Goal: Task Accomplishment & Management: Use online tool/utility

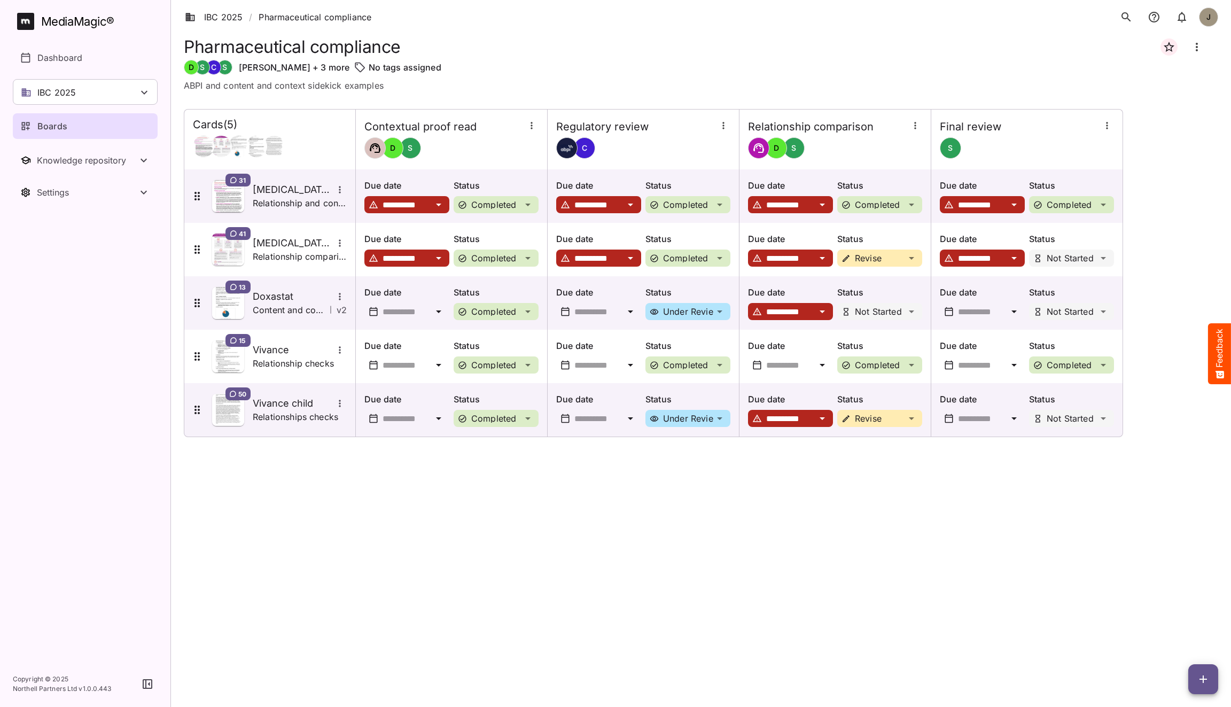
click at [1202, 682] on icon "button" at bounding box center [1203, 679] width 13 height 13
click at [1185, 609] on p "Add new card" at bounding box center [1177, 610] width 58 height 13
click at [1091, 528] on div "**********" at bounding box center [701, 399] width 1035 height 581
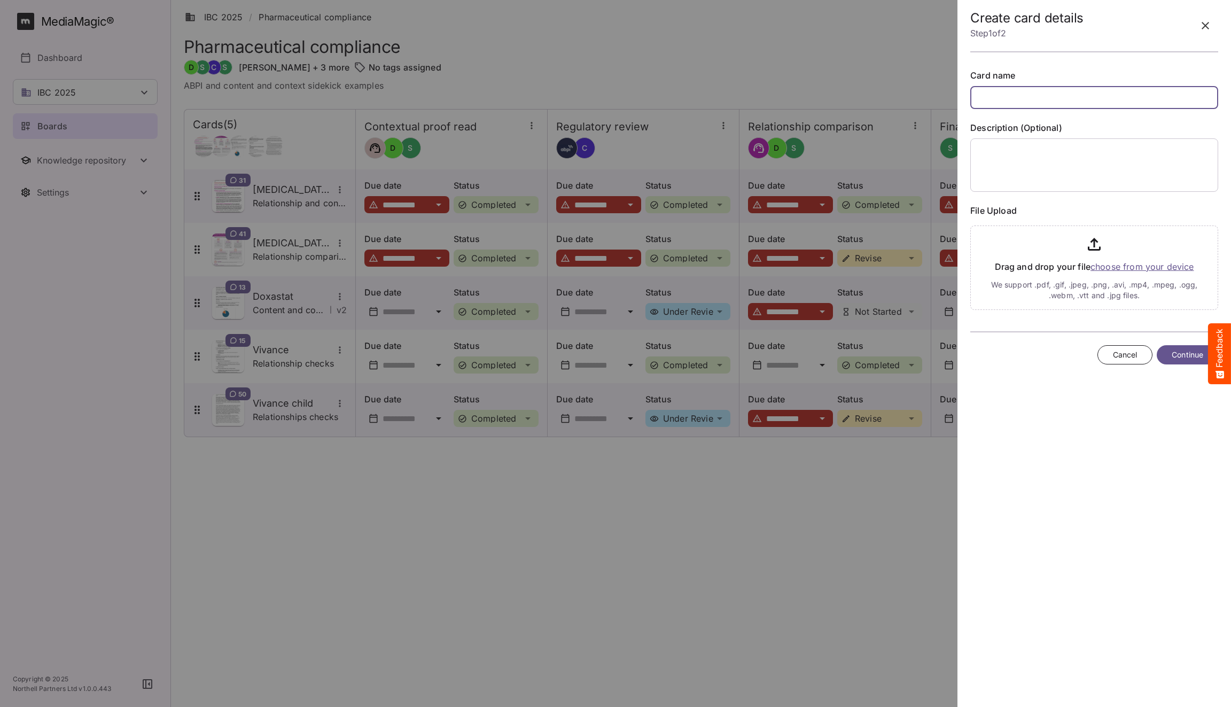
click at [1079, 93] on input "text" at bounding box center [1094, 97] width 248 height 23
click at [1073, 103] on input "text" at bounding box center [1094, 97] width 248 height 23
type input "*"
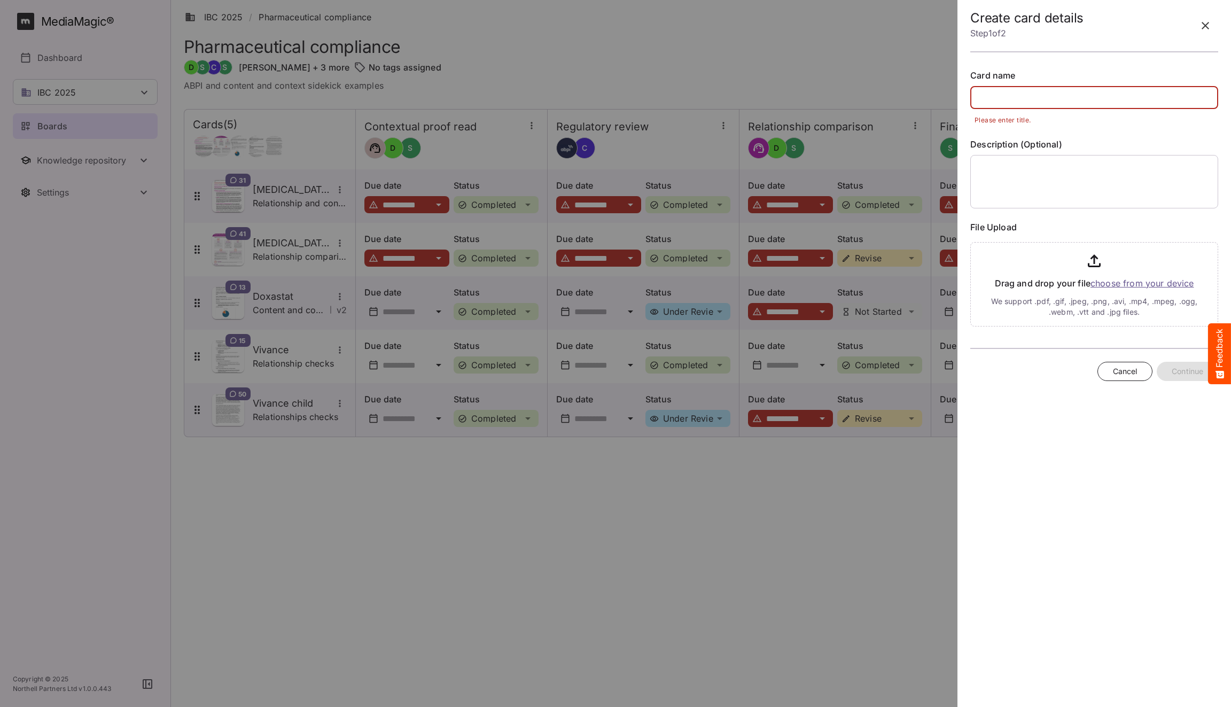
click at [1061, 102] on input "text" at bounding box center [1094, 97] width 248 height 23
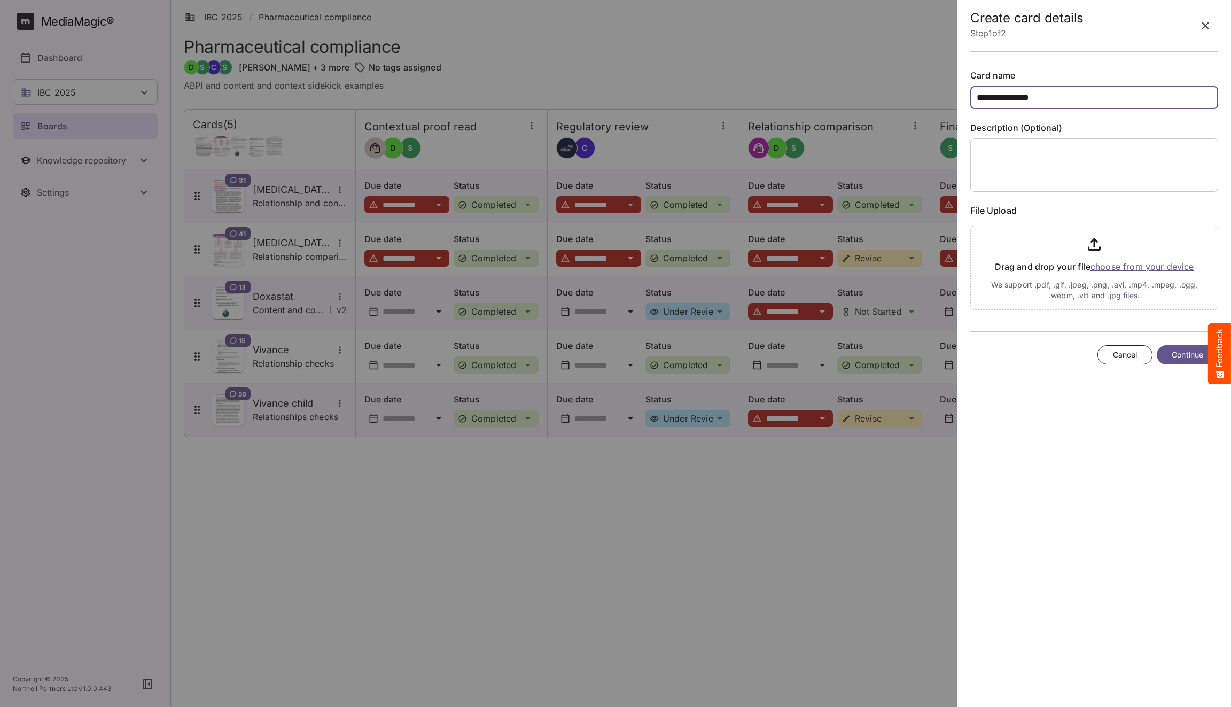
type input "**********"
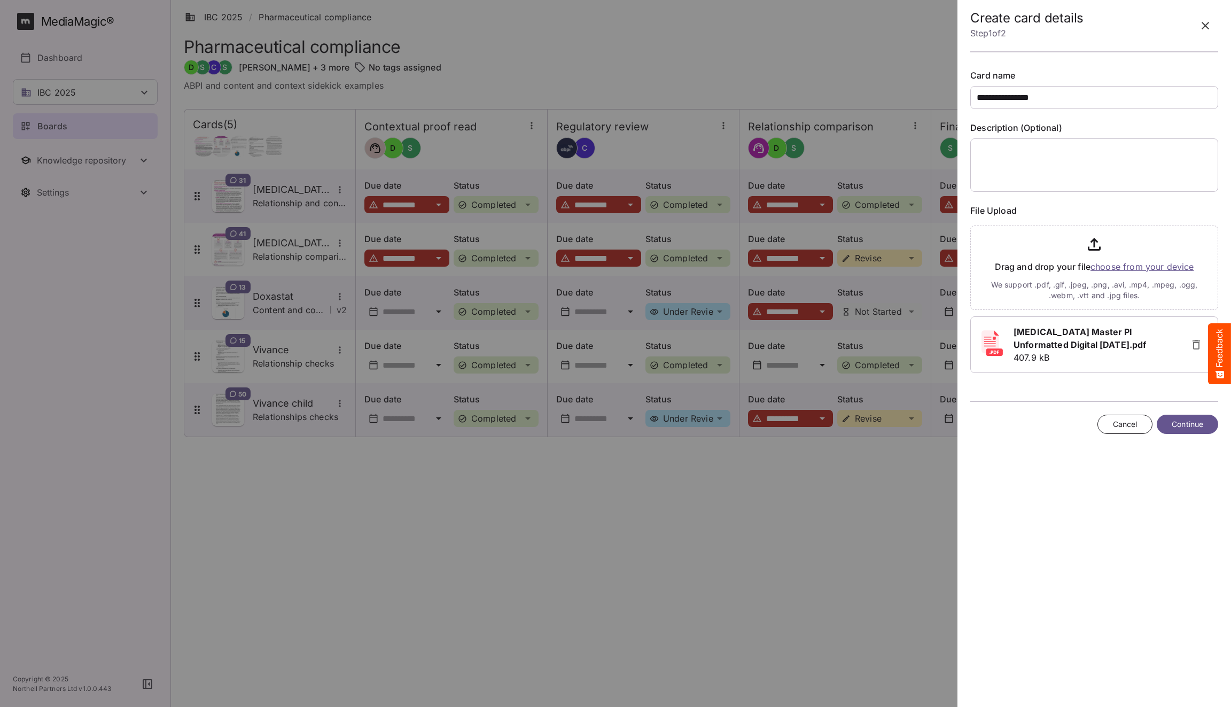
click at [1194, 426] on span "Continue" at bounding box center [1188, 424] width 32 height 13
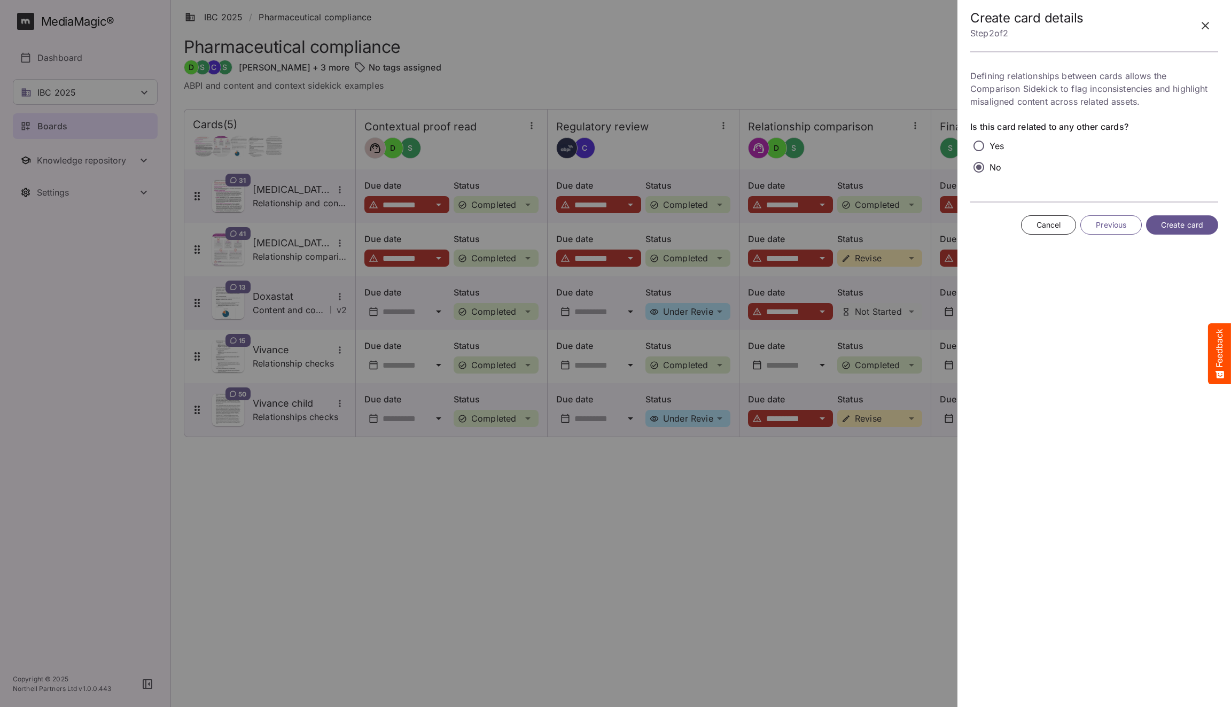
click at [1191, 221] on span "Create card" at bounding box center [1182, 225] width 42 height 13
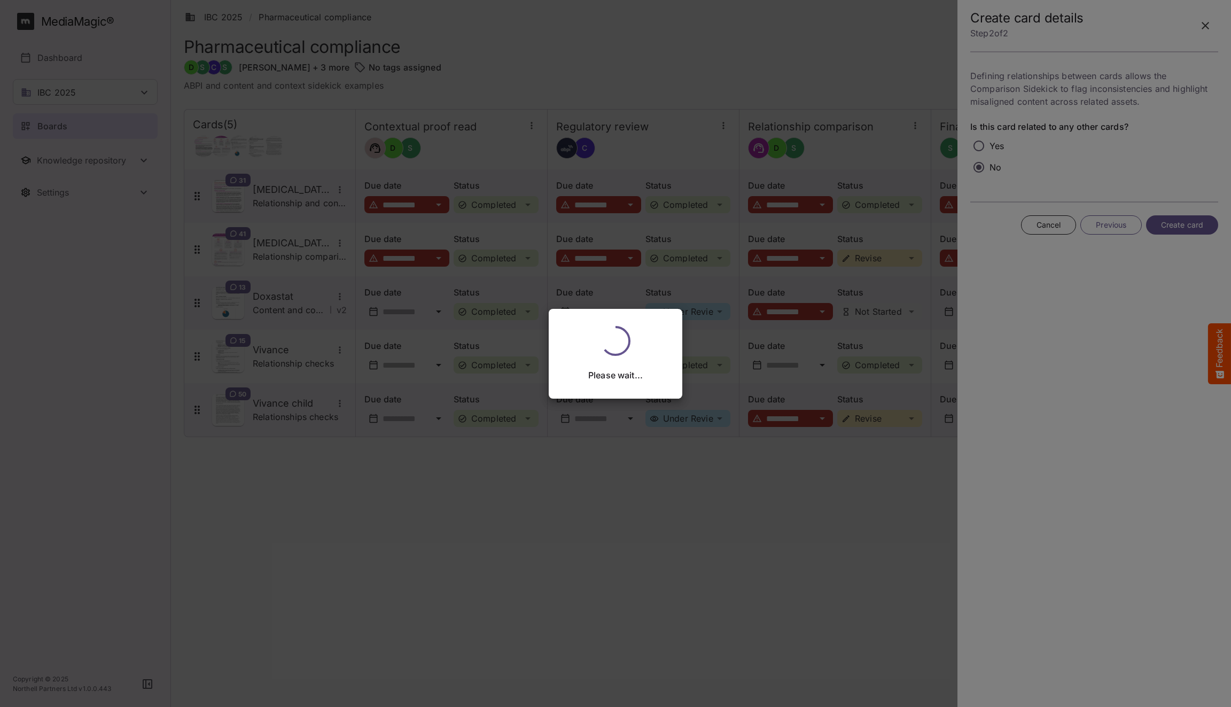
click at [314, 254] on div "Please wait..." at bounding box center [615, 353] width 1231 height 707
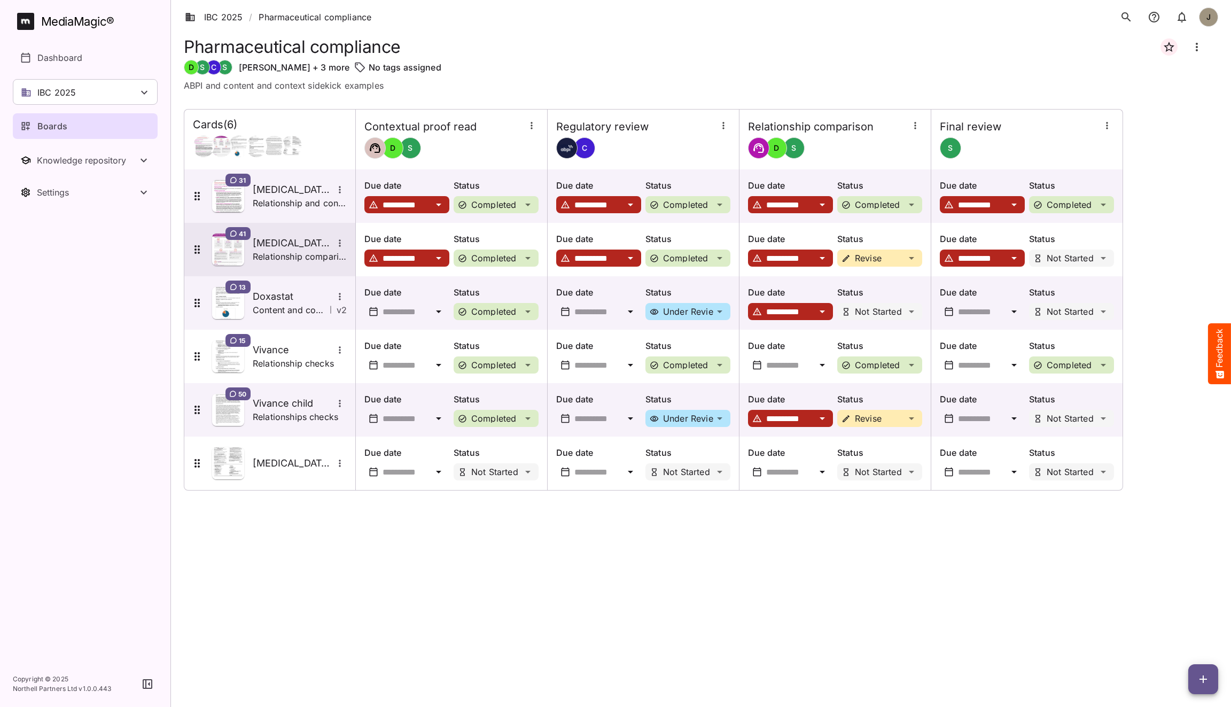
click at [281, 250] on p "Relationship comparison" at bounding box center [300, 256] width 94 height 13
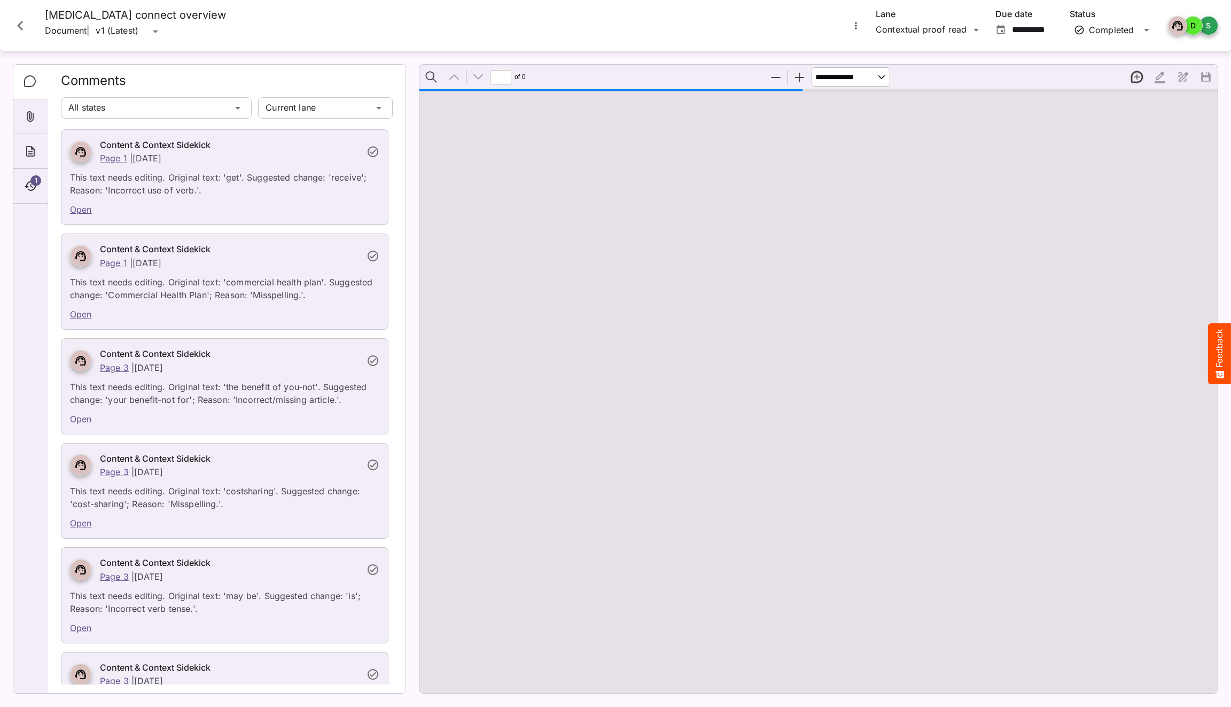
type input "*"
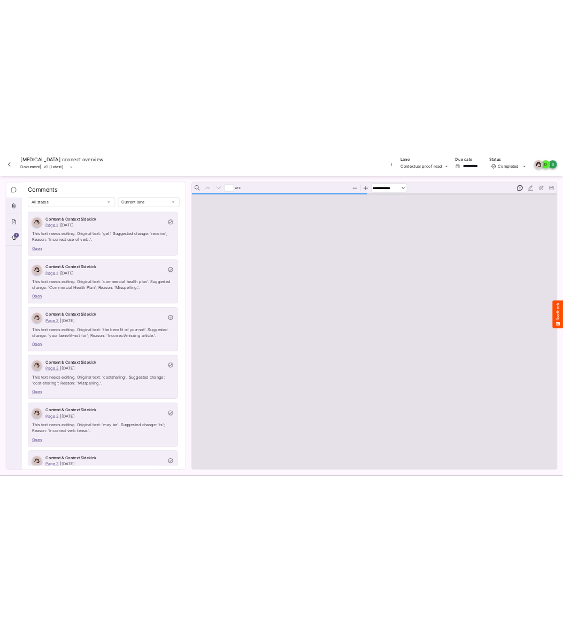
scroll to position [5, 0]
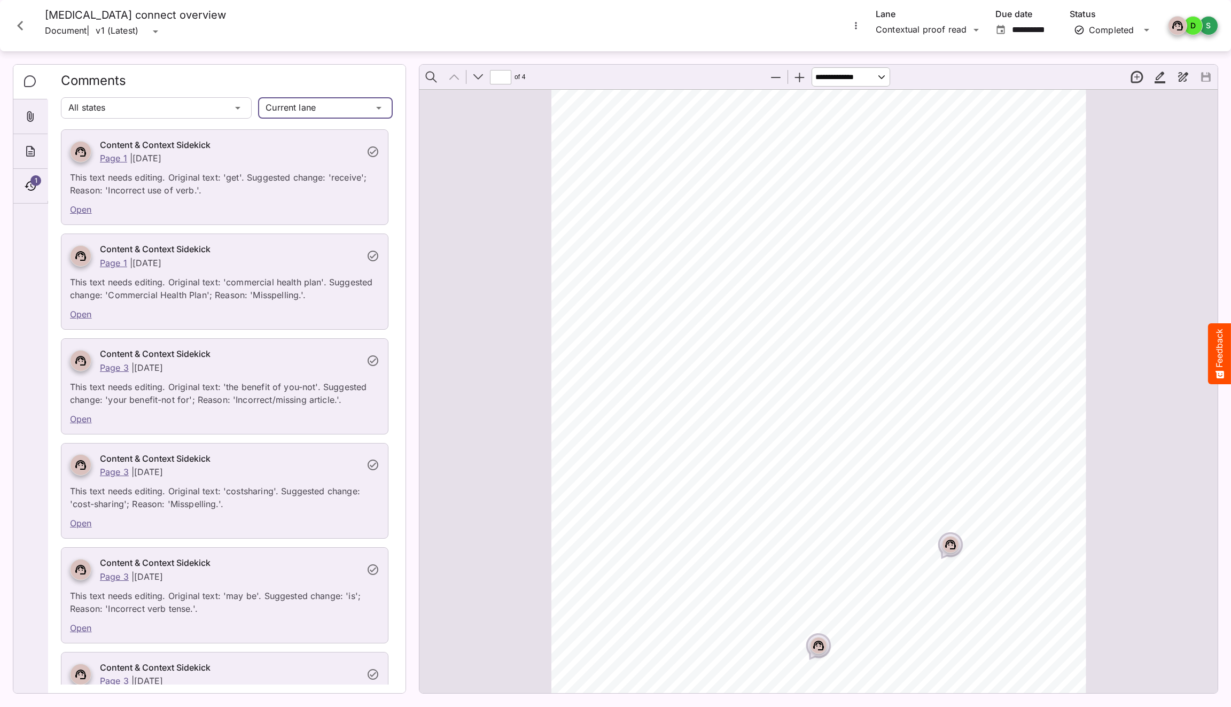
click at [301, 111] on div "IBC 2025 / Pharmaceutical compliance J MediaMagic ® Dashboard IBC 2025 Clearcas…" at bounding box center [615, 351] width 1231 height 702
click at [898, 33] on div "IBC 2025 / Pharmaceutical compliance J MediaMagic ® Dashboard IBC 2025 Clearcas…" at bounding box center [615, 351] width 1231 height 702
click at [912, 121] on p "Relationship comparison" at bounding box center [929, 122] width 90 height 26
type input "**********"
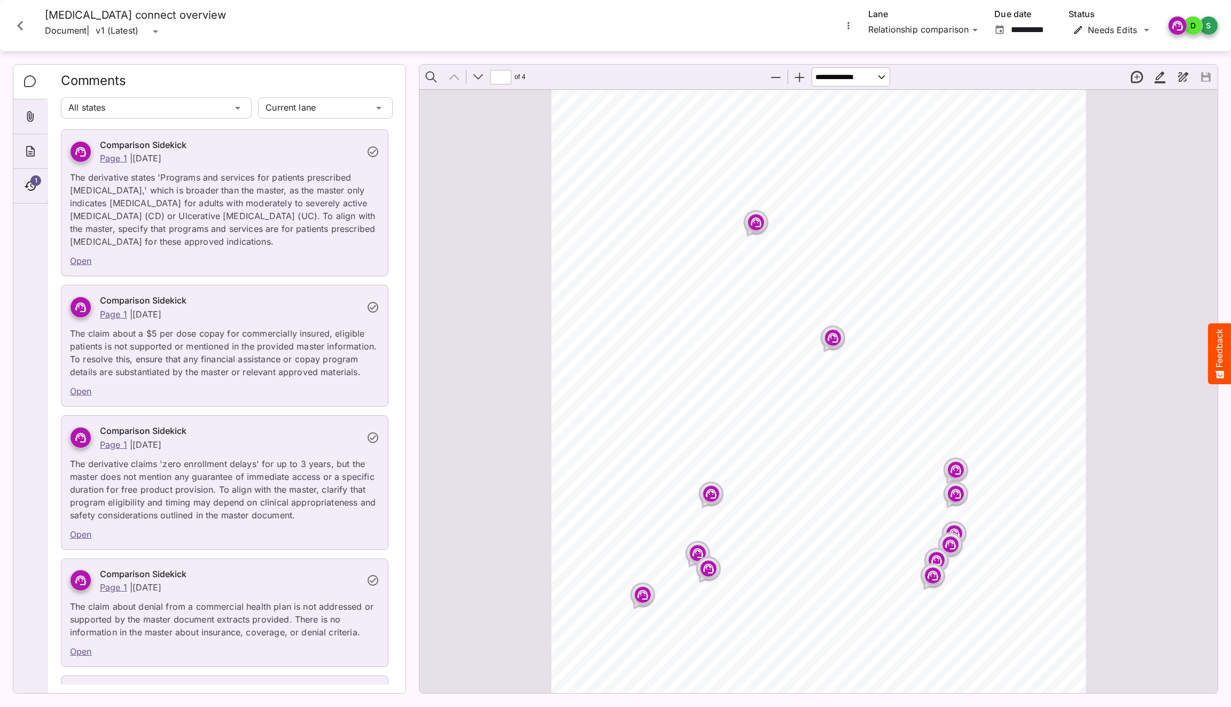
click at [20, 32] on icon "Close card" at bounding box center [20, 25] width 19 height 19
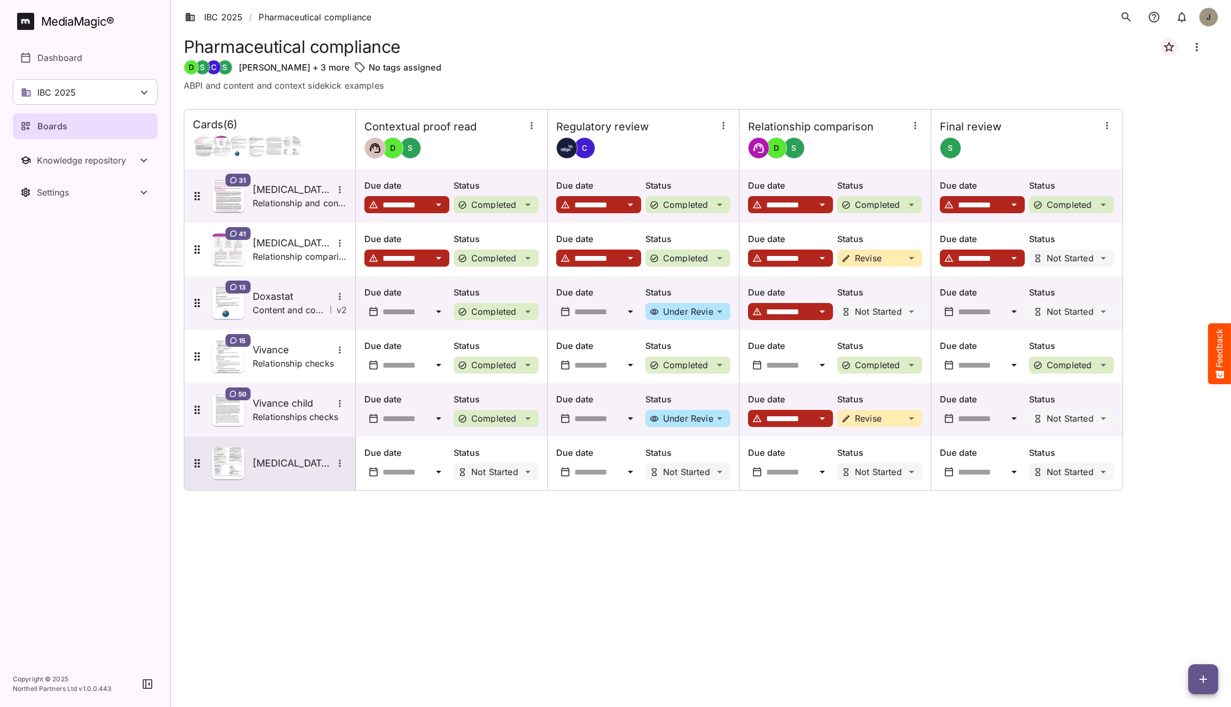
click at [340, 464] on icon "More options for Advate MPI Check" at bounding box center [340, 463] width 11 height 11
click at [341, 465] on icon "More options for Advate MPI Check" at bounding box center [340, 463] width 11 height 11
click at [386, 519] on div "Delete card" at bounding box center [386, 512] width 91 height 21
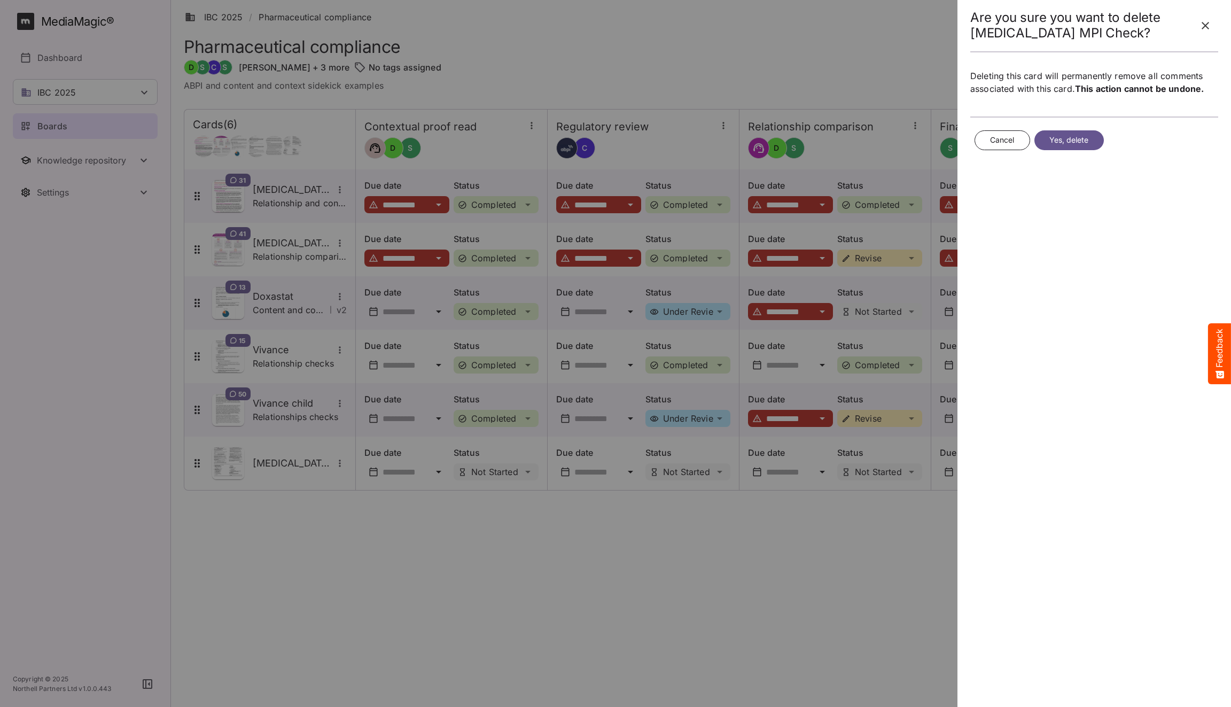
click at [1070, 142] on span "Yes, delete" at bounding box center [1069, 140] width 40 height 13
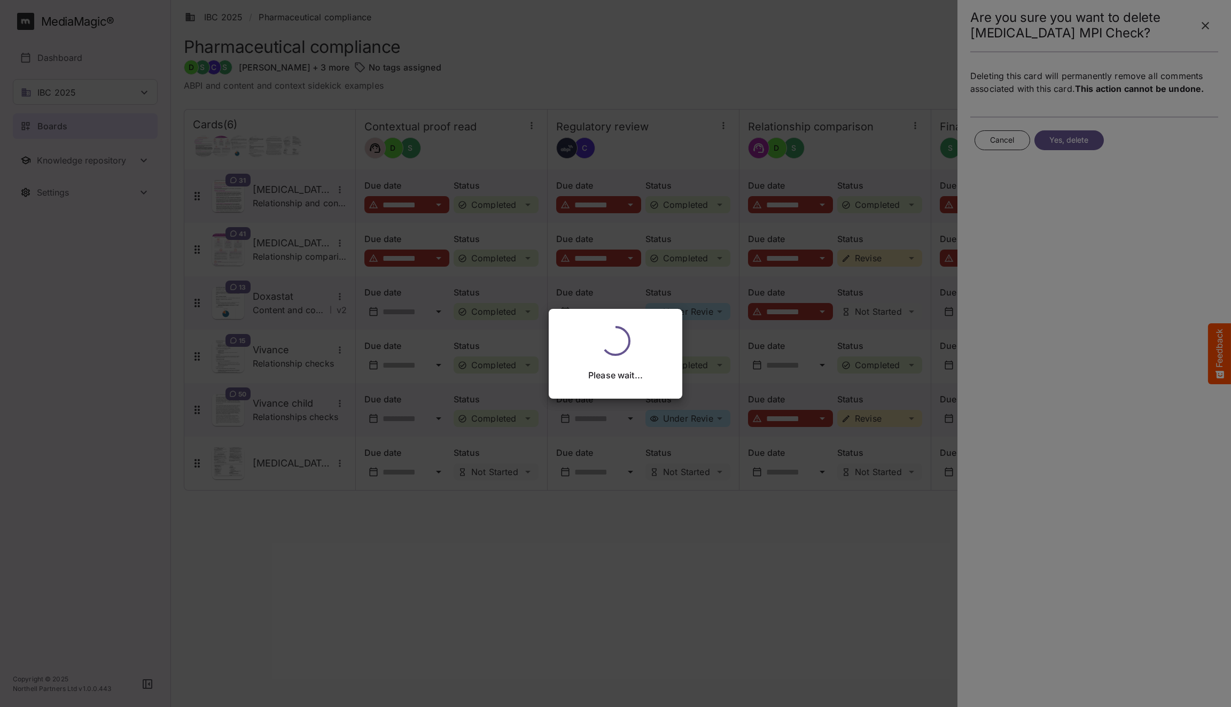
click at [608, 582] on div "Please wait..." at bounding box center [615, 353] width 1231 height 707
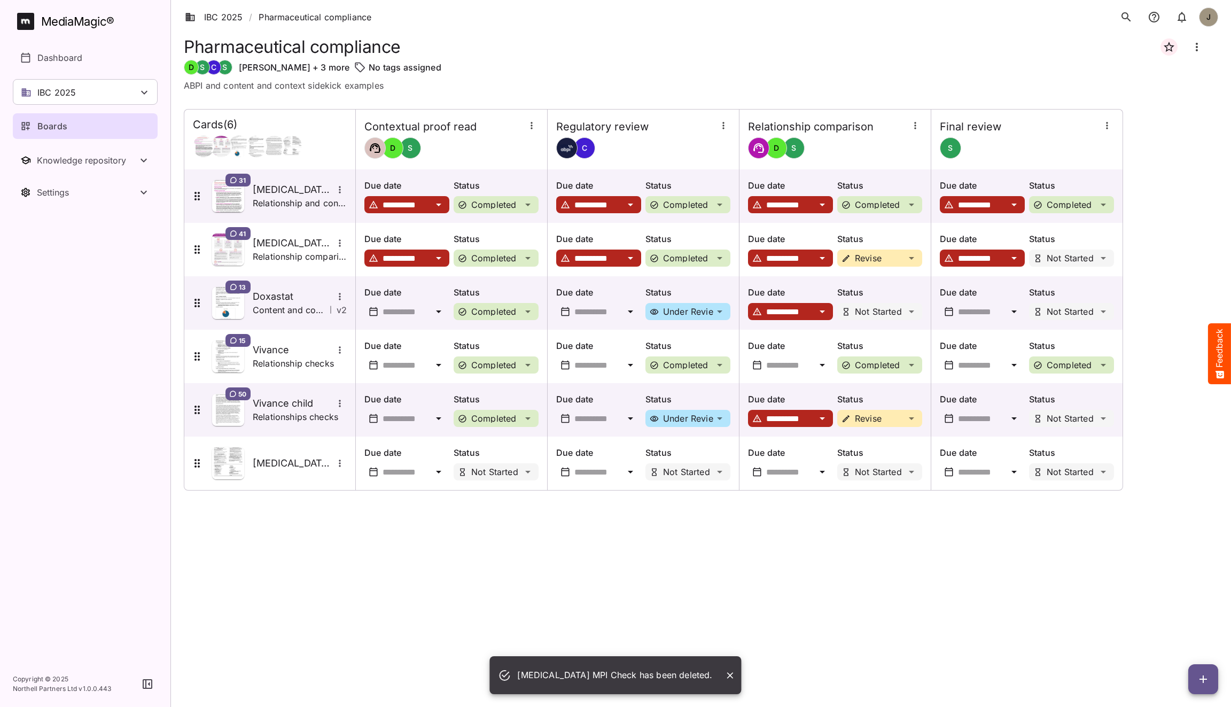
click at [452, 607] on div "**********" at bounding box center [701, 399] width 1035 height 581
